Goal: Information Seeking & Learning: Learn about a topic

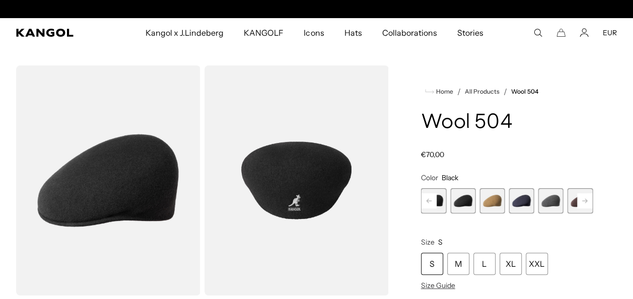
click at [489, 201] on span "11 of 21" at bounding box center [492, 200] width 25 height 25
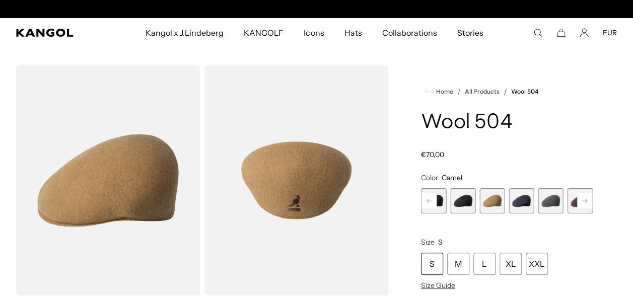
click at [516, 201] on span "12 of 21" at bounding box center [521, 200] width 25 height 25
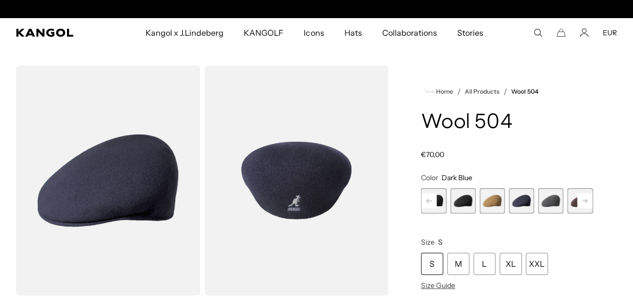
click at [585, 201] on icon at bounding box center [584, 201] width 5 height 4
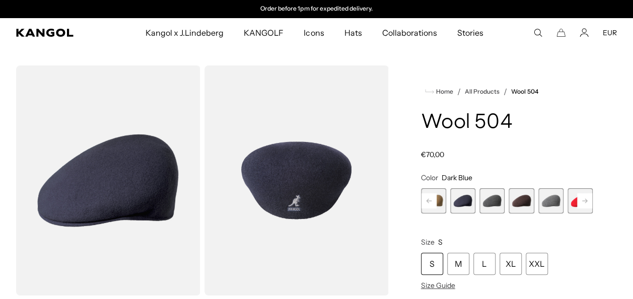
click at [585, 201] on icon at bounding box center [584, 201] width 5 height 4
click at [585, 201] on icon at bounding box center [584, 201] width 15 height 16
click at [585, 201] on icon at bounding box center [584, 201] width 5 height 4
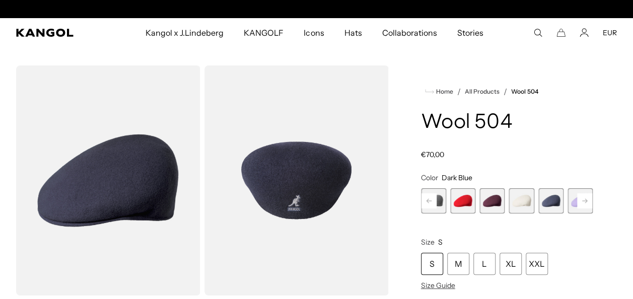
click at [585, 201] on icon at bounding box center [584, 201] width 5 height 4
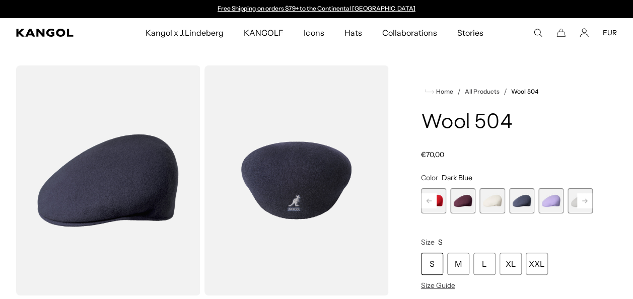
click at [585, 201] on icon at bounding box center [584, 201] width 5 height 4
click at [585, 201] on span "21 of 21" at bounding box center [580, 200] width 25 height 25
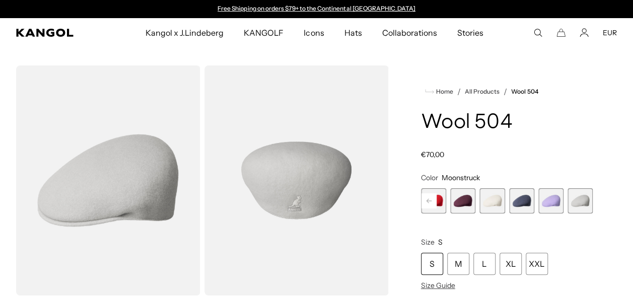
click at [585, 201] on span "21 of 21" at bounding box center [580, 200] width 25 height 25
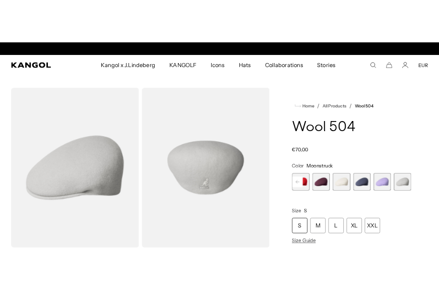
scroll to position [0, 208]
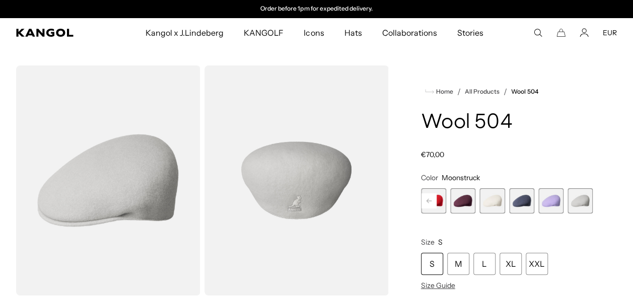
click at [427, 199] on rect at bounding box center [429, 200] width 15 height 15
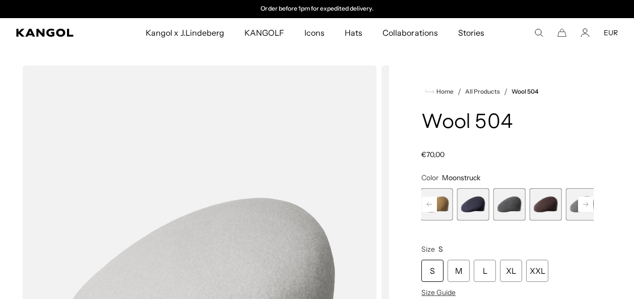
click at [377, 199] on img "1 of 5" at bounding box center [199, 286] width 355 height 443
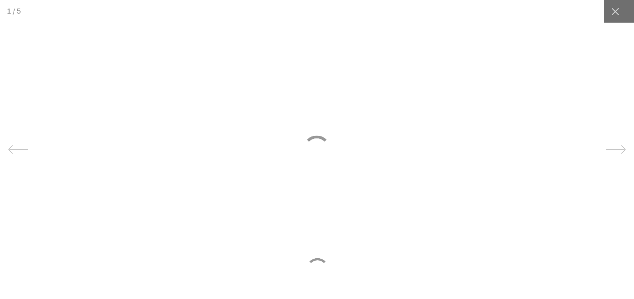
click at [427, 199] on div at bounding box center [317, 149] width 634 height 299
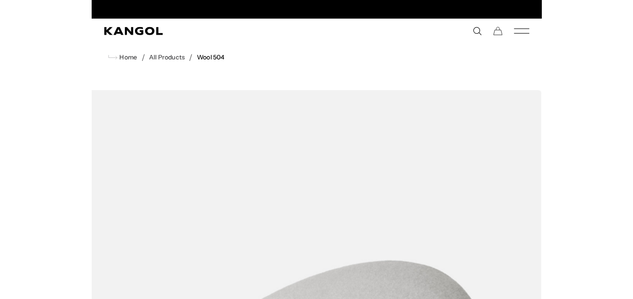
scroll to position [0, 0]
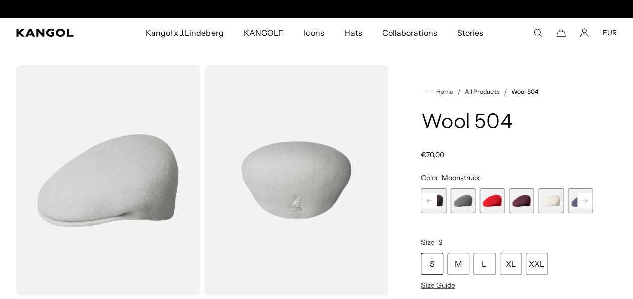
click at [429, 199] on rect at bounding box center [429, 200] width 15 height 15
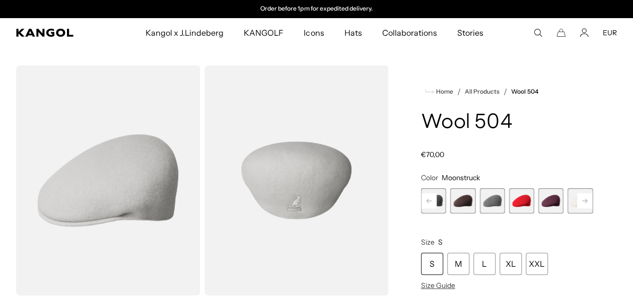
click at [429, 199] on rect at bounding box center [429, 200] width 15 height 15
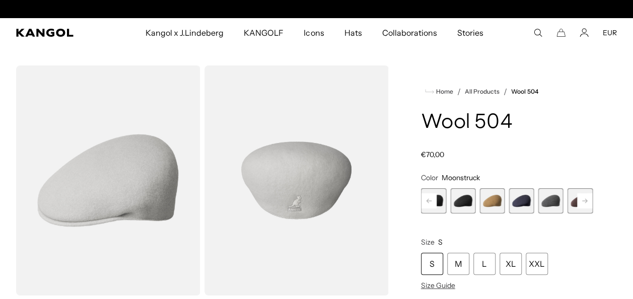
scroll to position [0, 0]
click at [429, 199] on rect at bounding box center [429, 200] width 15 height 15
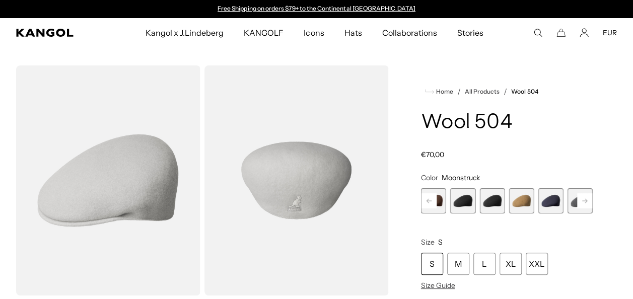
click at [465, 198] on span "9 of 21" at bounding box center [462, 200] width 25 height 25
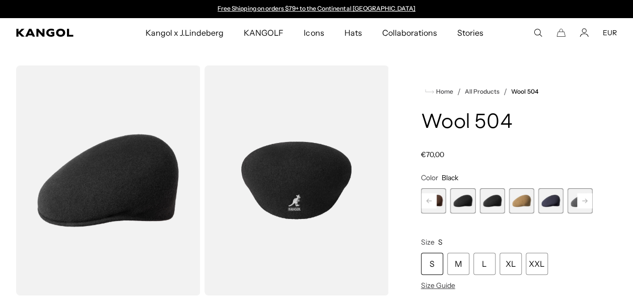
click at [493, 198] on span "10 of 21" at bounding box center [492, 200] width 25 height 25
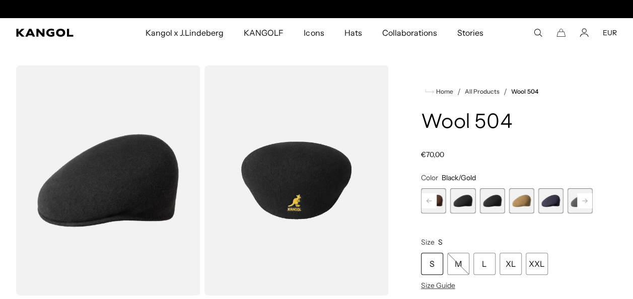
scroll to position [0, 208]
click at [460, 204] on span "9 of 21" at bounding box center [462, 200] width 25 height 25
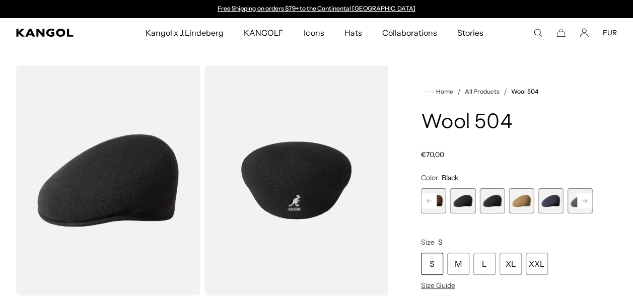
click at [426, 202] on rect at bounding box center [429, 200] width 15 height 15
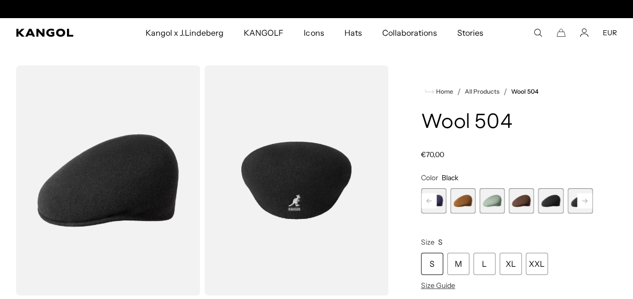
drag, startPoint x: 426, startPoint y: 202, endPoint x: 516, endPoint y: 198, distance: 89.7
click at [516, 198] on span "8 of 21" at bounding box center [521, 200] width 25 height 25
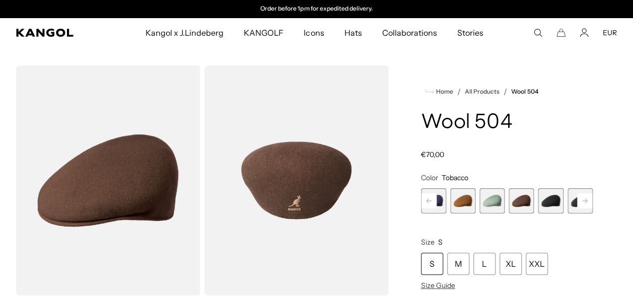
click at [479, 203] on div "Butter Chiffon Variant sold out or unavailable Aquatic Variant sold out or unav…" at bounding box center [507, 200] width 172 height 25
click at [465, 203] on span "6 of 21" at bounding box center [462, 200] width 25 height 25
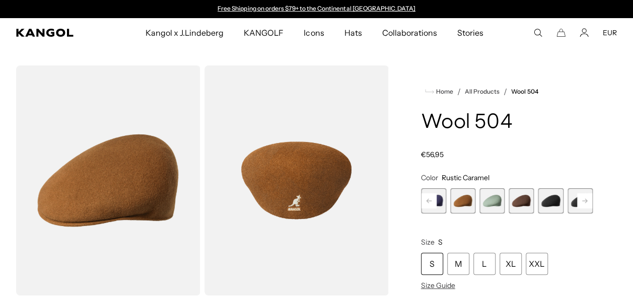
click at [428, 194] on rect at bounding box center [429, 200] width 15 height 15
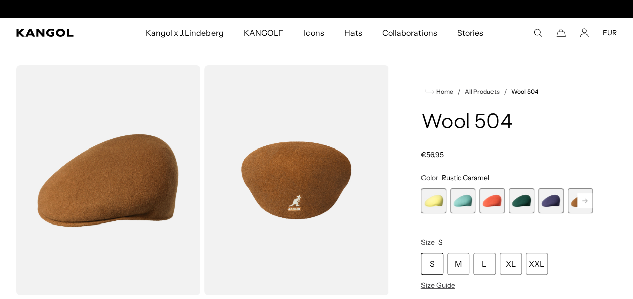
scroll to position [0, 208]
click at [428, 194] on div "Previous Next Butter Chiffon Variant sold out or unavailable Aquatic Variant so…" at bounding box center [507, 200] width 172 height 25
click at [428, 194] on span "1 of 21" at bounding box center [433, 200] width 25 height 25
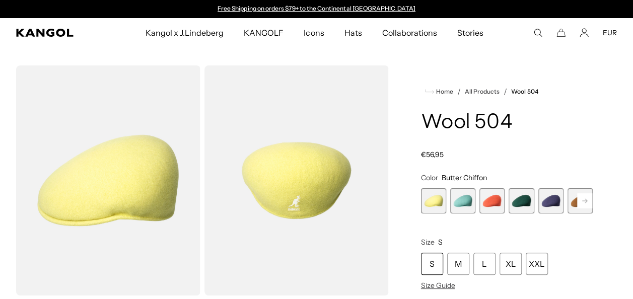
click at [583, 198] on rect at bounding box center [584, 200] width 15 height 15
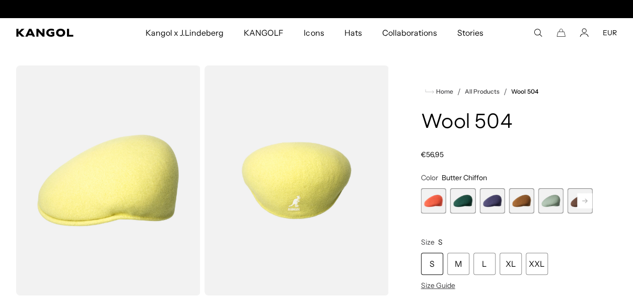
scroll to position [0, 208]
click at [583, 198] on rect at bounding box center [584, 200] width 15 height 15
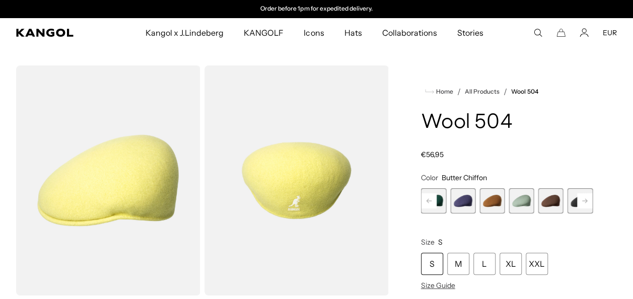
click at [583, 198] on rect at bounding box center [584, 200] width 15 height 15
click at [471, 204] on span "9 of 21" at bounding box center [462, 200] width 25 height 25
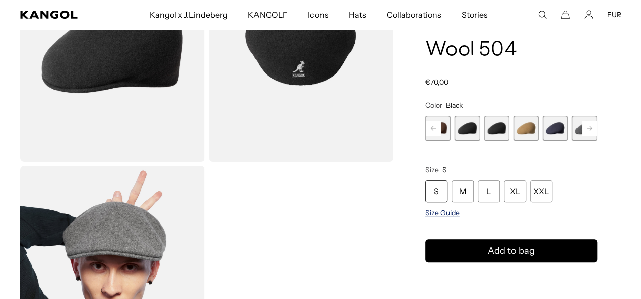
scroll to position [0, 208]
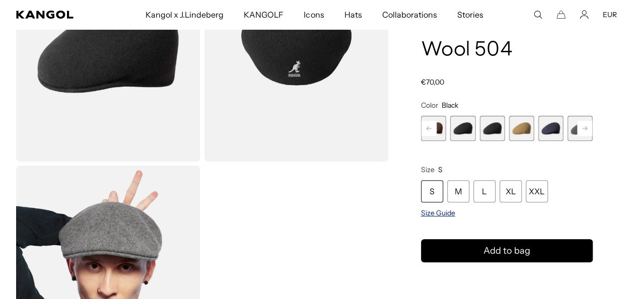
click at [442, 211] on span "Size Guide" at bounding box center [438, 213] width 34 height 9
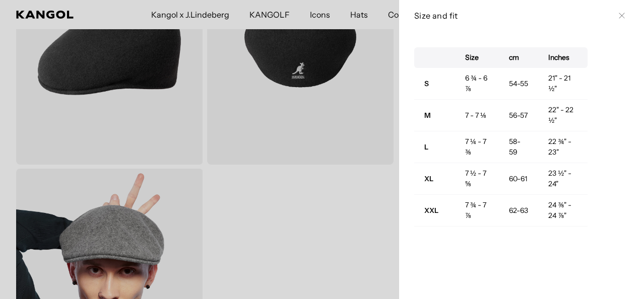
click at [319, 189] on div at bounding box center [320, 149] width 641 height 299
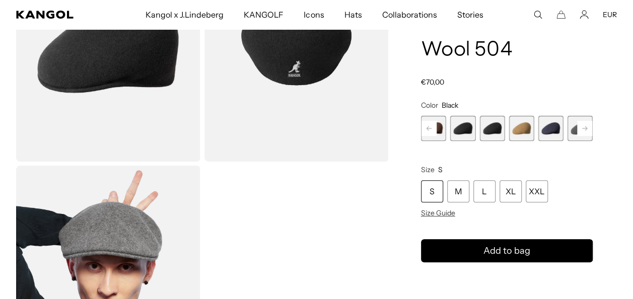
scroll to position [0, 0]
click at [631, 290] on div "Loading..." at bounding box center [316, 163] width 633 height 465
drag, startPoint x: 631, startPoint y: 290, endPoint x: 638, endPoint y: 291, distance: 7.1
